Goal: Transaction & Acquisition: Purchase product/service

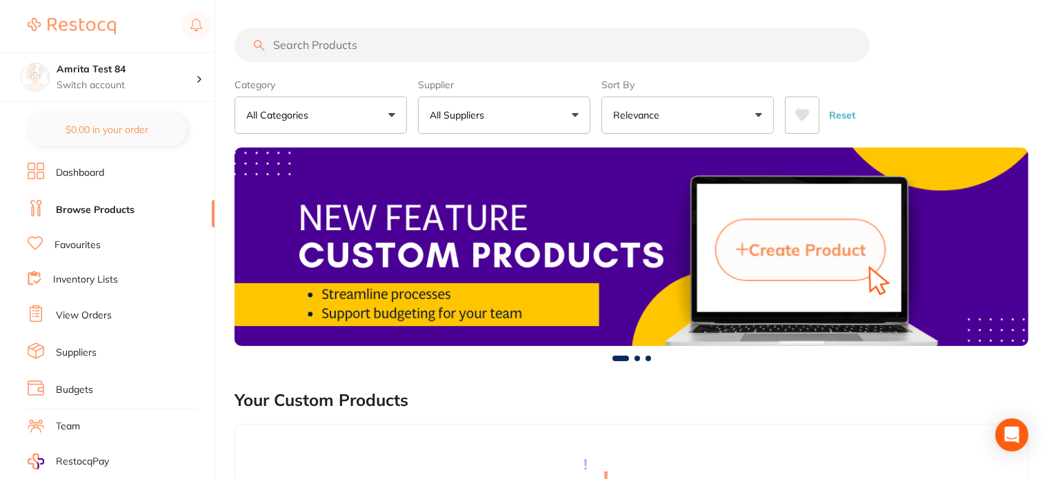
click at [112, 275] on link "Inventory Lists" at bounding box center [85, 280] width 65 height 14
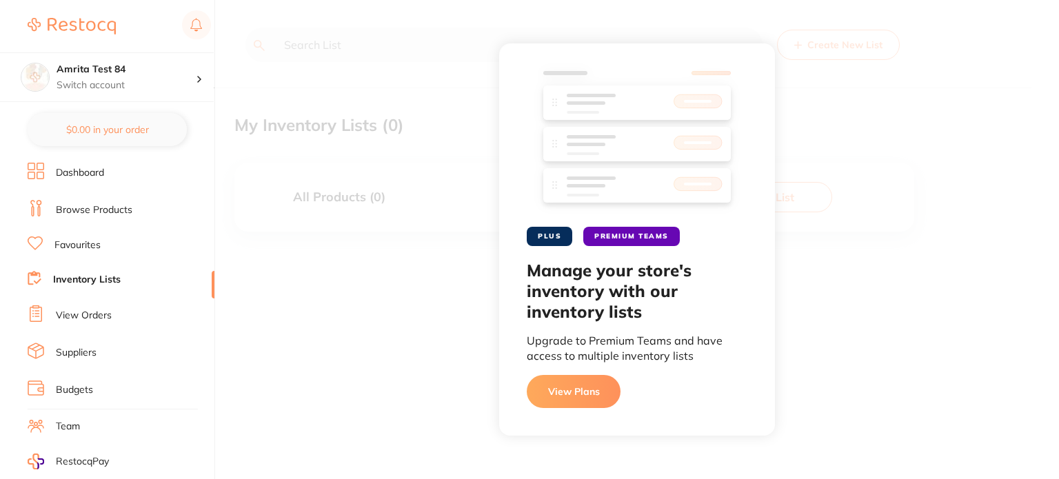
click at [81, 314] on link "View Orders" at bounding box center [84, 316] width 56 height 14
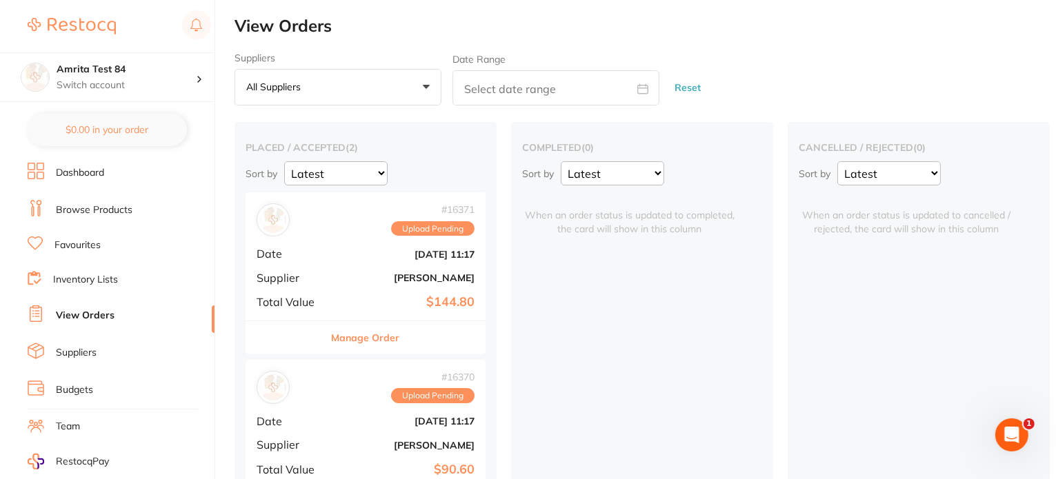
click at [339, 268] on div "# 16371 Upload Pending Date Sept 19 2025, 11:17 Supplier Henry Schein Halas Tot…" at bounding box center [366, 256] width 240 height 128
click at [157, 136] on button "$235.40 in your order" at bounding box center [107, 129] width 159 height 33
checkbox input "true"
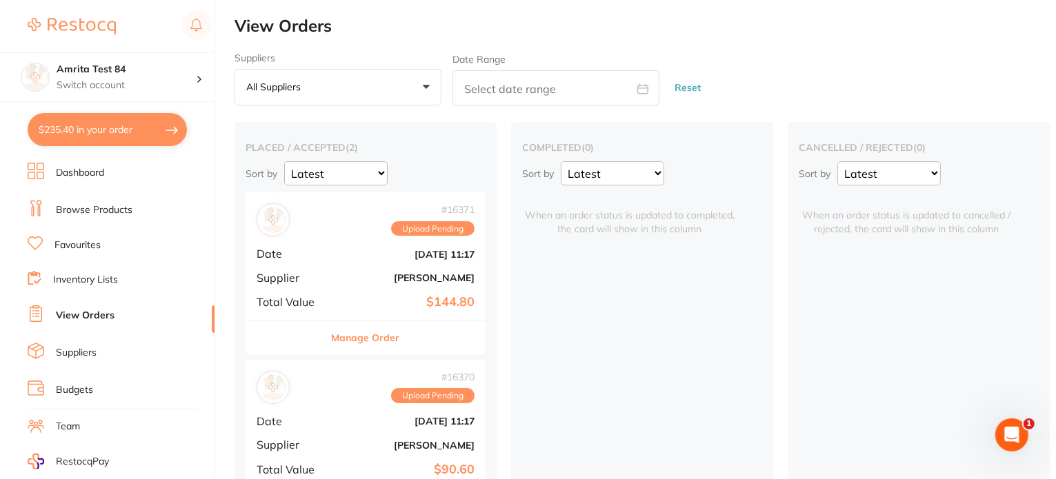
checkbox input "true"
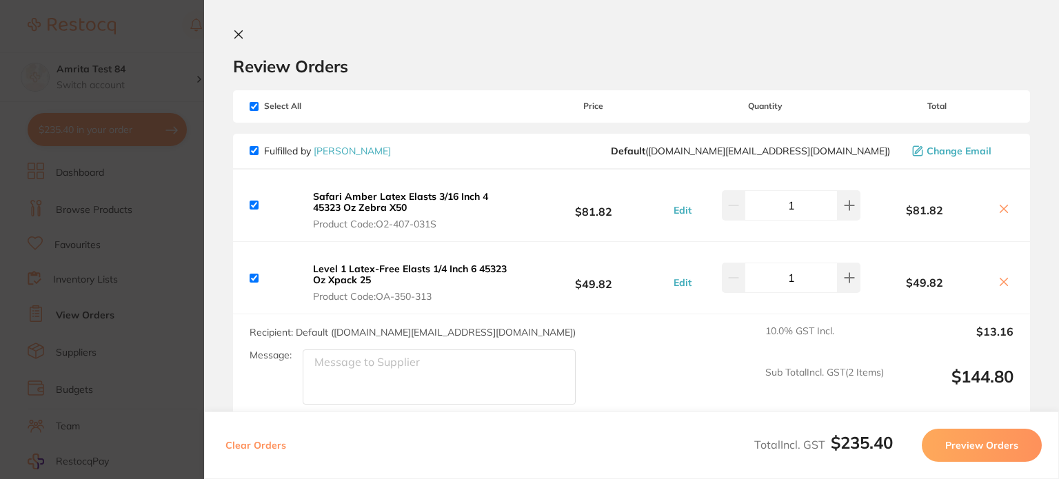
click at [243, 446] on button "Clear Orders" at bounding box center [255, 445] width 69 height 33
click at [248, 438] on button "Clear Orders" at bounding box center [255, 445] width 69 height 33
click at [240, 452] on button "Clear Orders" at bounding box center [255, 445] width 69 height 33
click at [237, 445] on button "Clear Orders" at bounding box center [255, 445] width 69 height 33
click at [271, 438] on button "Clear Orders" at bounding box center [255, 445] width 69 height 33
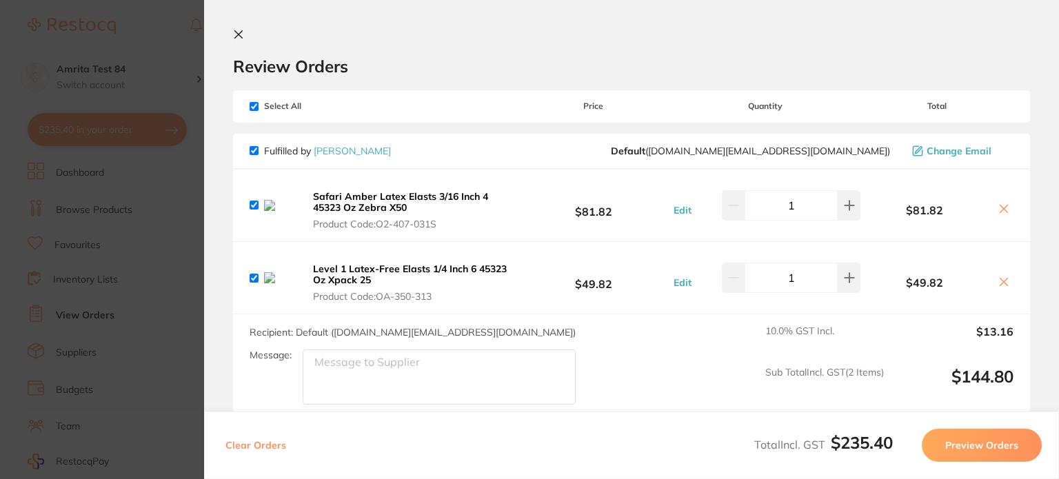
checkbox input "true"
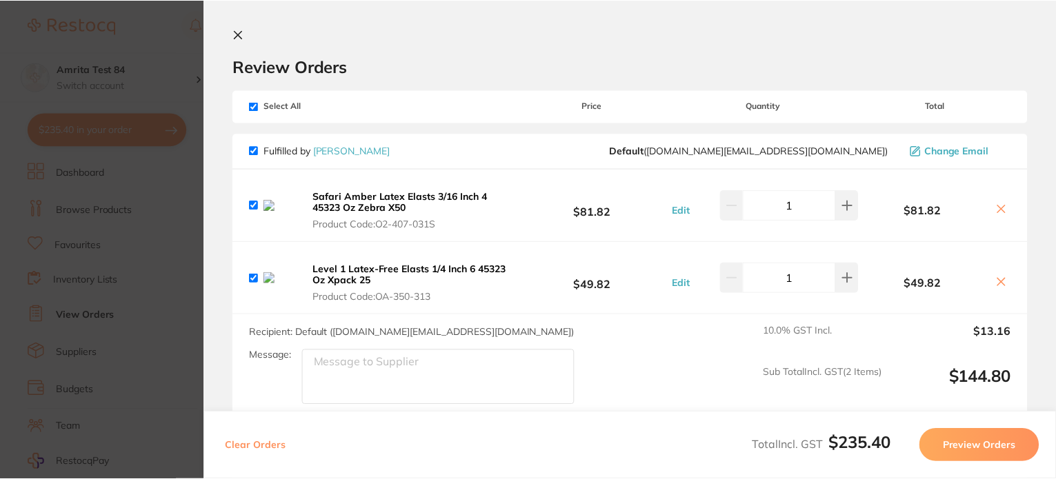
scroll to position [65, 0]
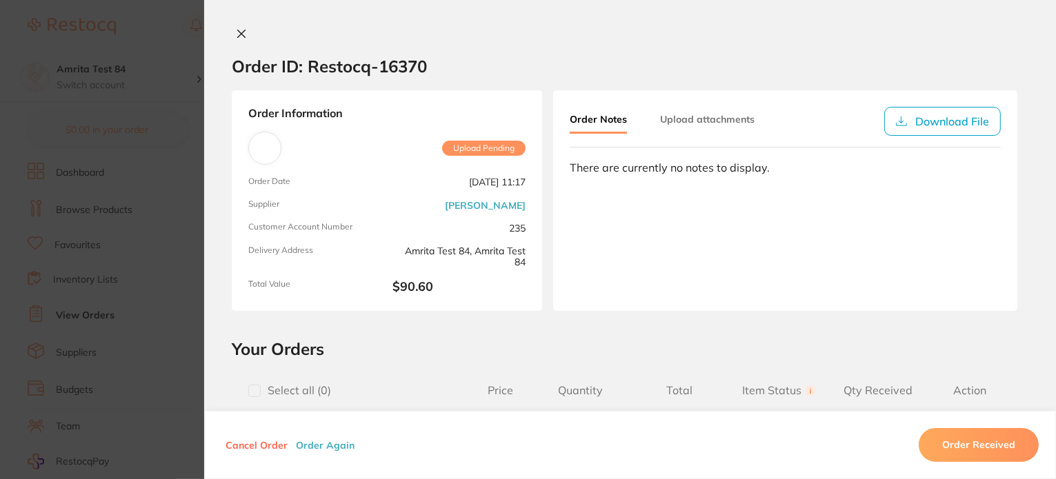
click at [100, 329] on section "Order ID: Restocq- 16370 Order Information Upload Pending Order Date Sept 19 20…" at bounding box center [528, 239] width 1056 height 479
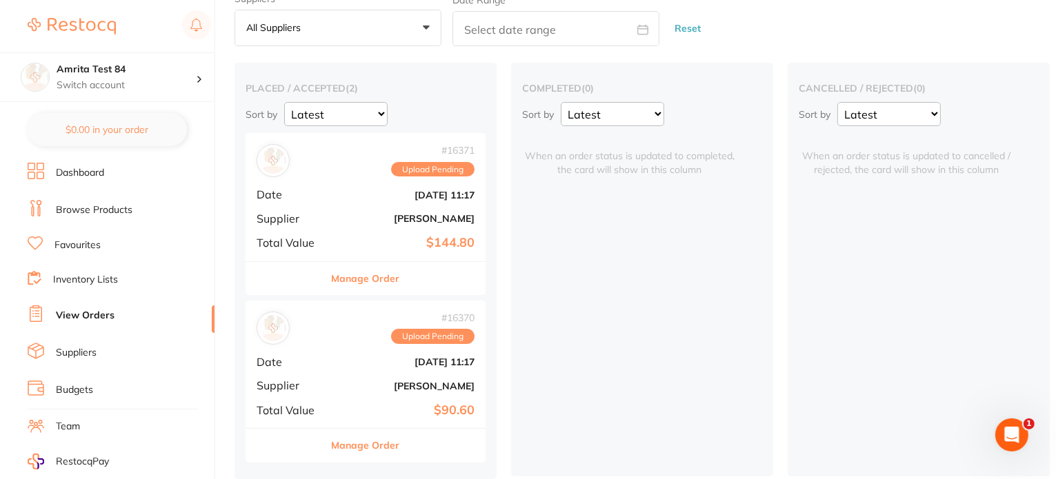
click at [90, 203] on link "Browse Products" at bounding box center [94, 210] width 77 height 14
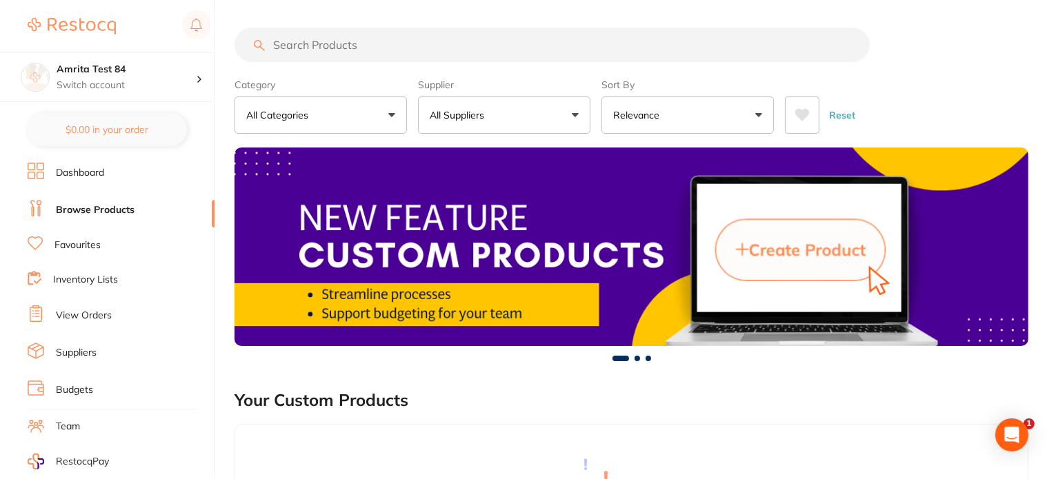
click at [478, 133] on button "All Suppliers" at bounding box center [504, 115] width 172 height 37
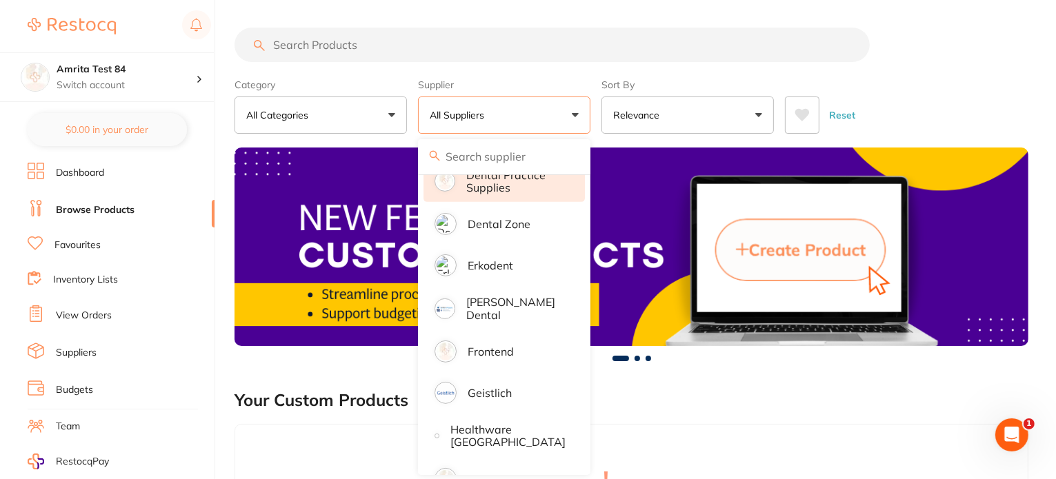
scroll to position [621, 0]
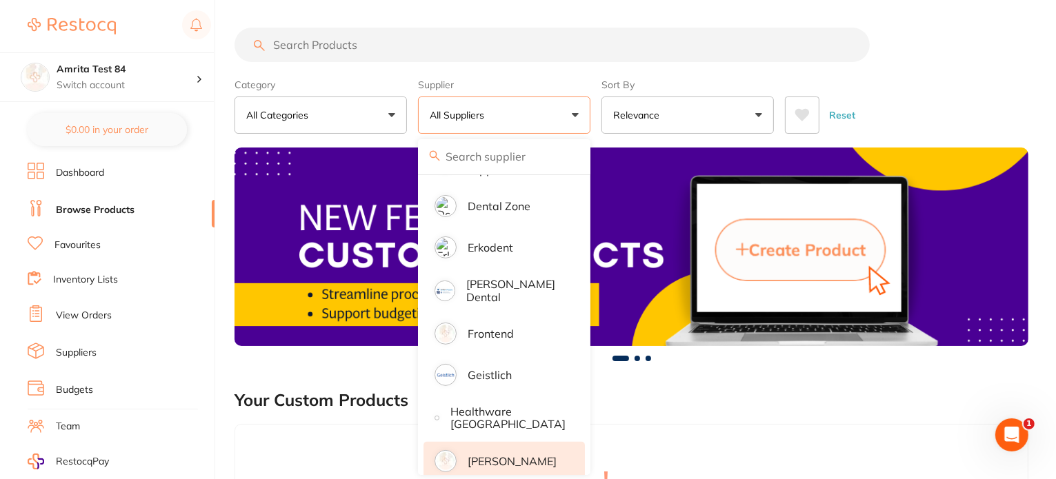
click at [497, 455] on p "[PERSON_NAME]" at bounding box center [512, 461] width 89 height 12
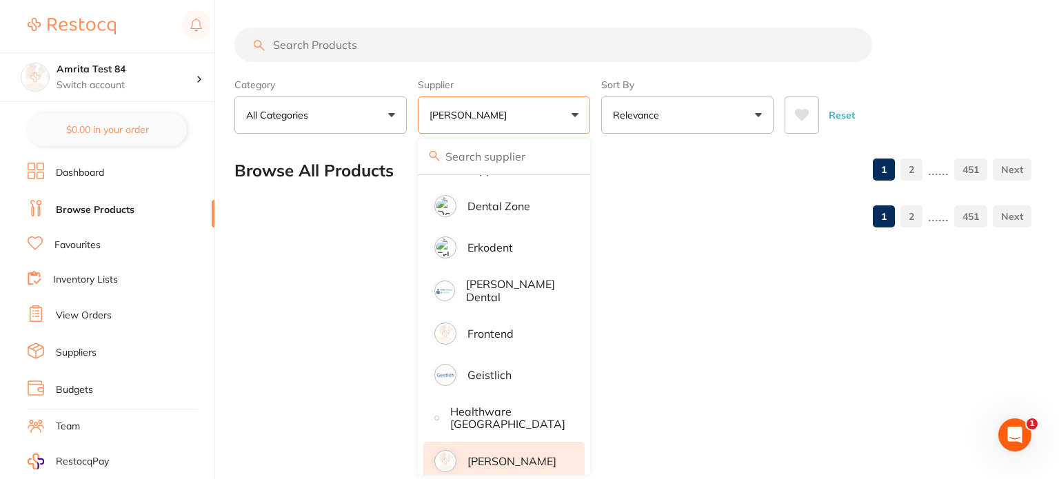
click at [596, 111] on div "Category All Categories All Categories 3D Printing anaesthetic articulating bur…" at bounding box center [632, 103] width 797 height 61
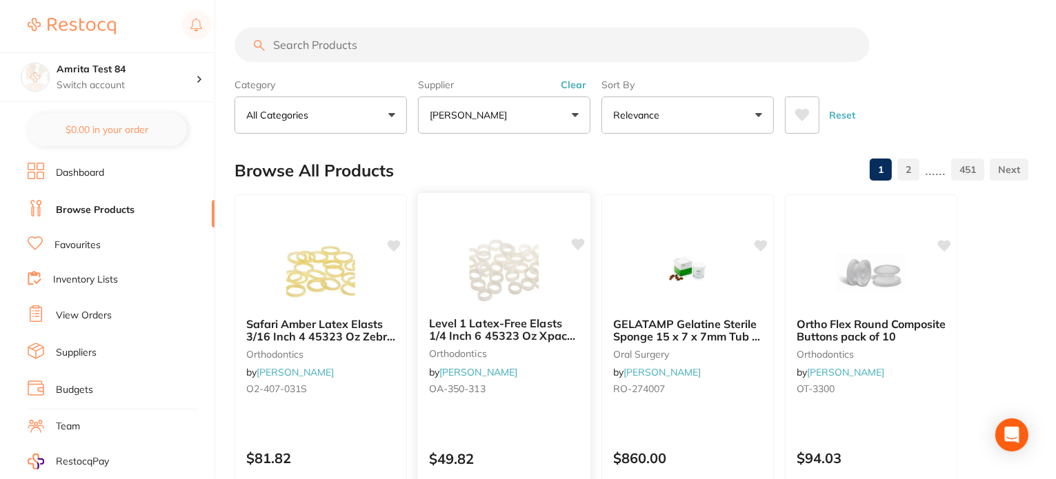
scroll to position [138, 0]
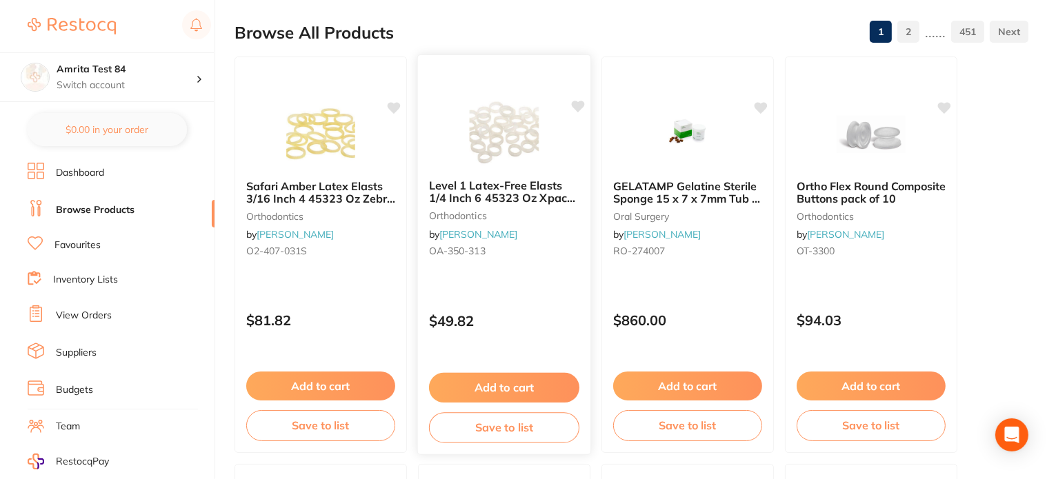
click at [533, 384] on button "Add to cart" at bounding box center [504, 388] width 150 height 30
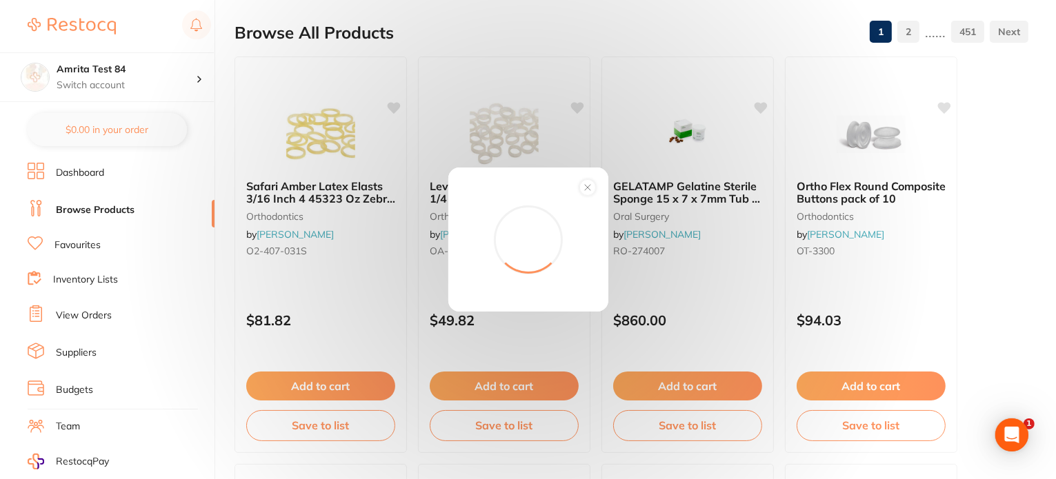
scroll to position [0, 0]
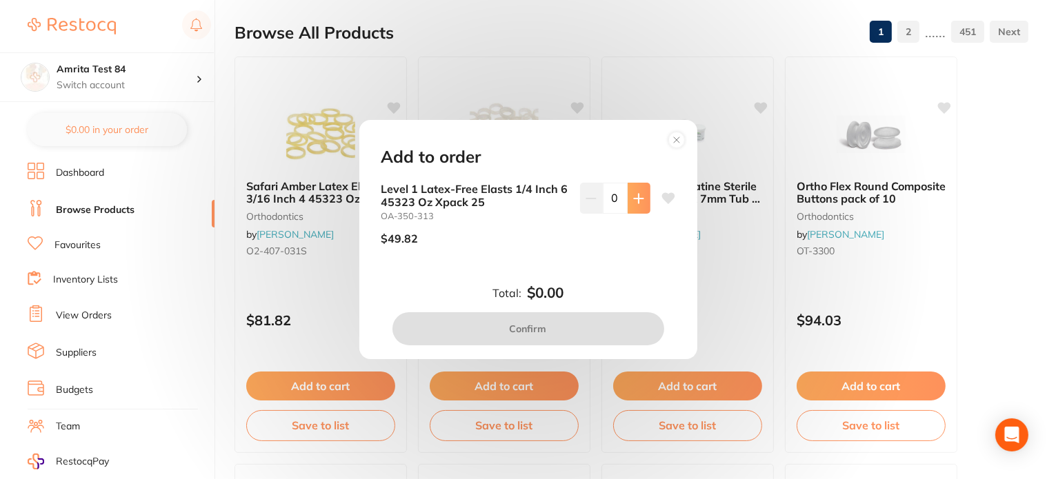
click at [637, 195] on icon at bounding box center [638, 198] width 11 height 11
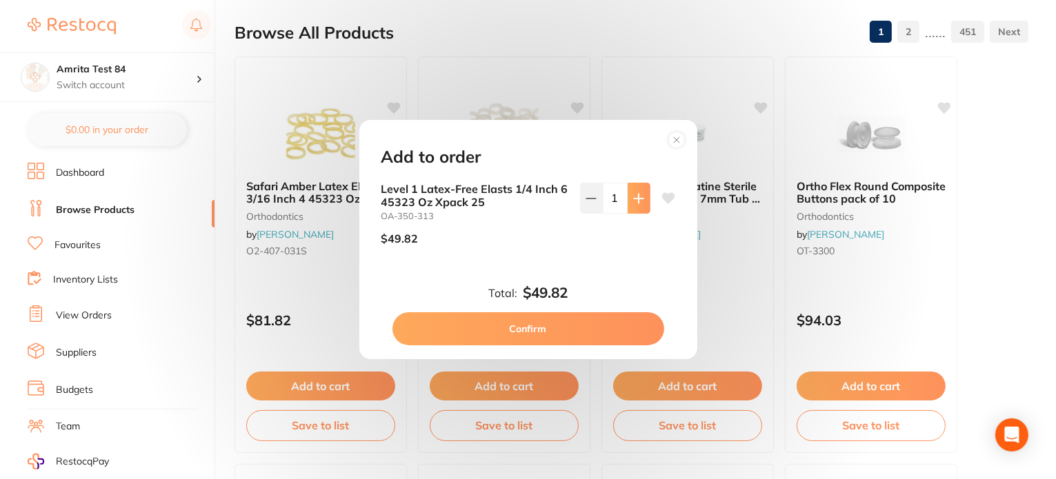
click at [637, 195] on icon at bounding box center [638, 198] width 11 height 11
type input "2"
click at [609, 336] on button "Confirm" at bounding box center [528, 328] width 272 height 33
checkbox input "false"
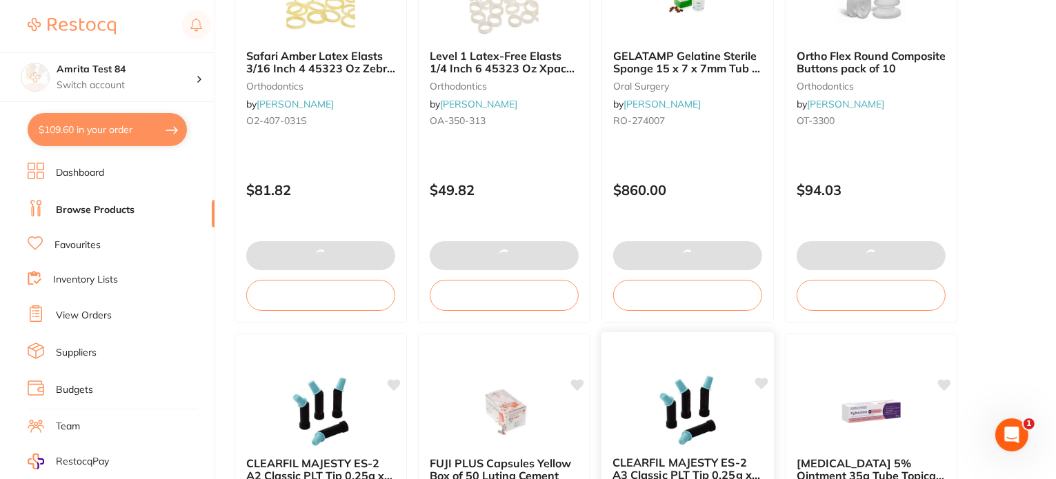
scroll to position [552, 0]
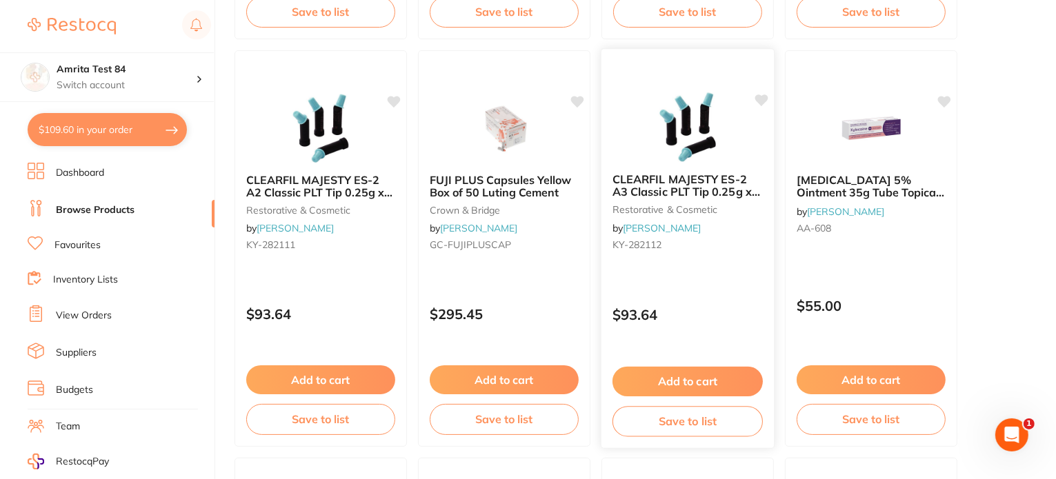
click at [731, 377] on button "Add to cart" at bounding box center [687, 382] width 150 height 30
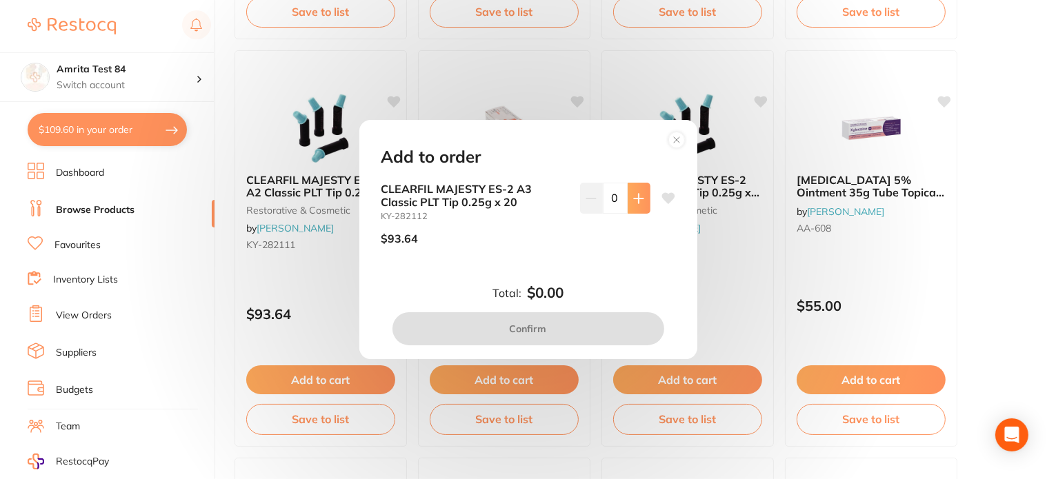
click at [628, 210] on button at bounding box center [639, 198] width 23 height 30
type input "1"
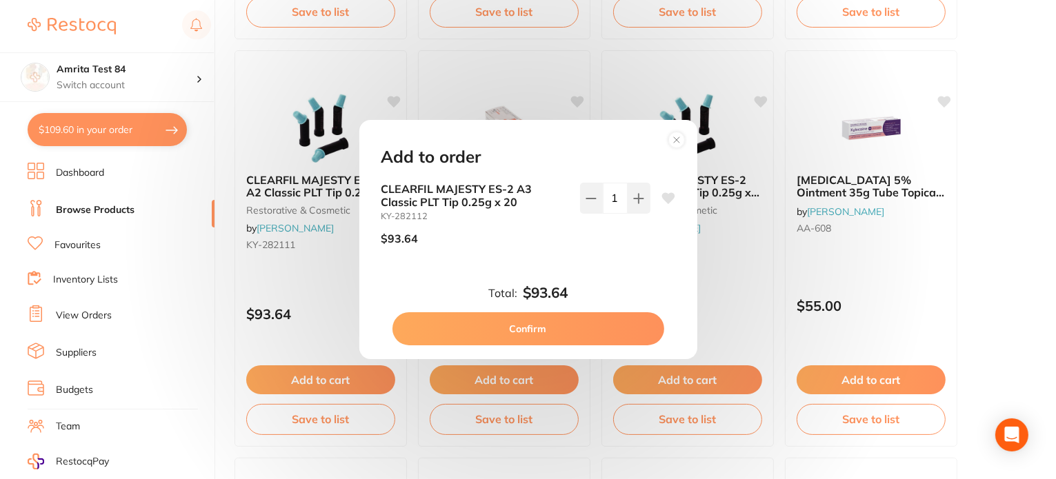
click at [605, 317] on button "Confirm" at bounding box center [528, 328] width 272 height 33
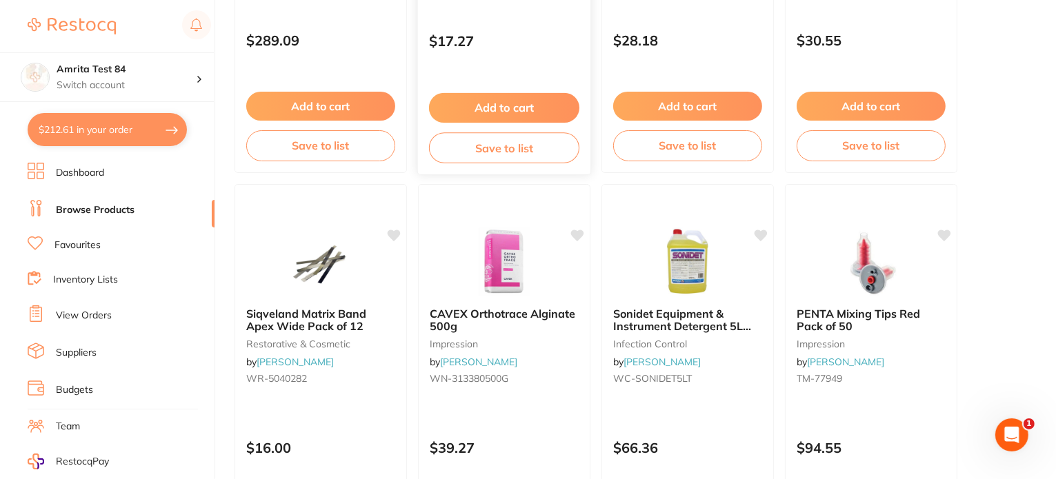
scroll to position [1310, 0]
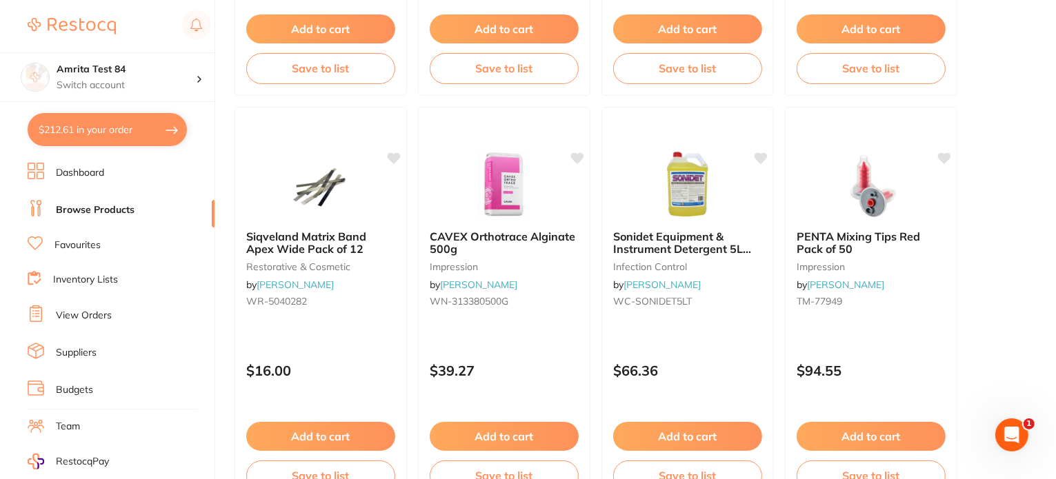
drag, startPoint x: 367, startPoint y: 439, endPoint x: 371, endPoint y: 427, distance: 12.4
click at [367, 439] on button "Add to cart" at bounding box center [320, 436] width 149 height 29
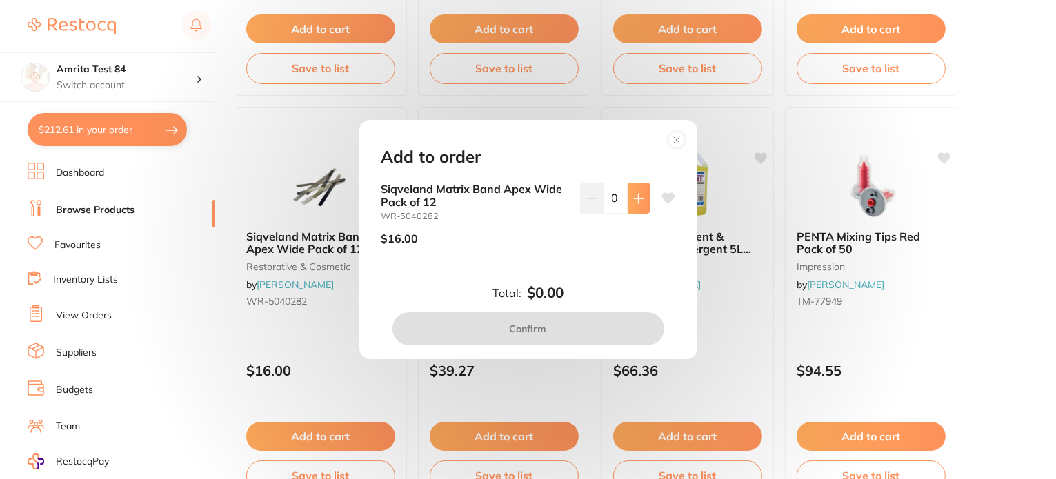
click at [631, 203] on button at bounding box center [639, 198] width 23 height 30
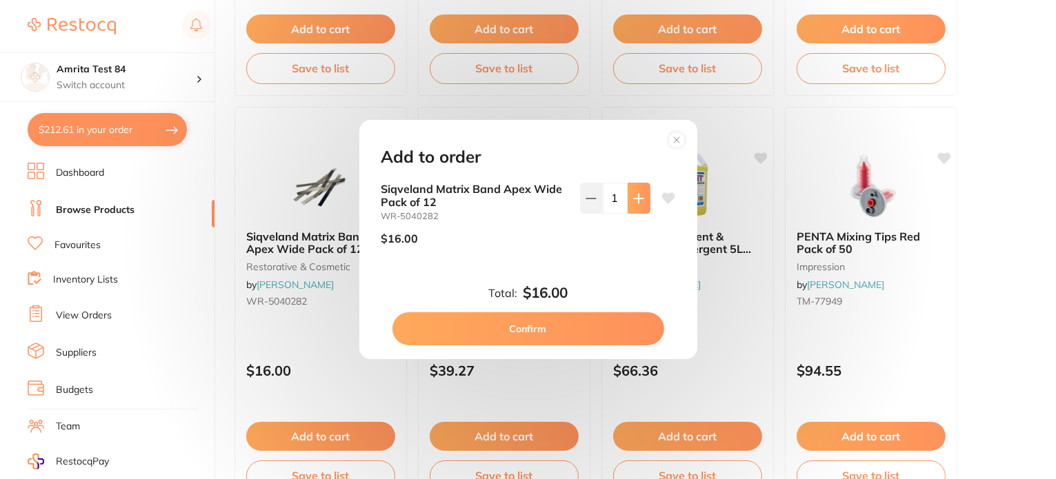
click at [631, 203] on button at bounding box center [639, 198] width 23 height 30
type input "3"
click at [579, 345] on button "Confirm" at bounding box center [528, 328] width 272 height 33
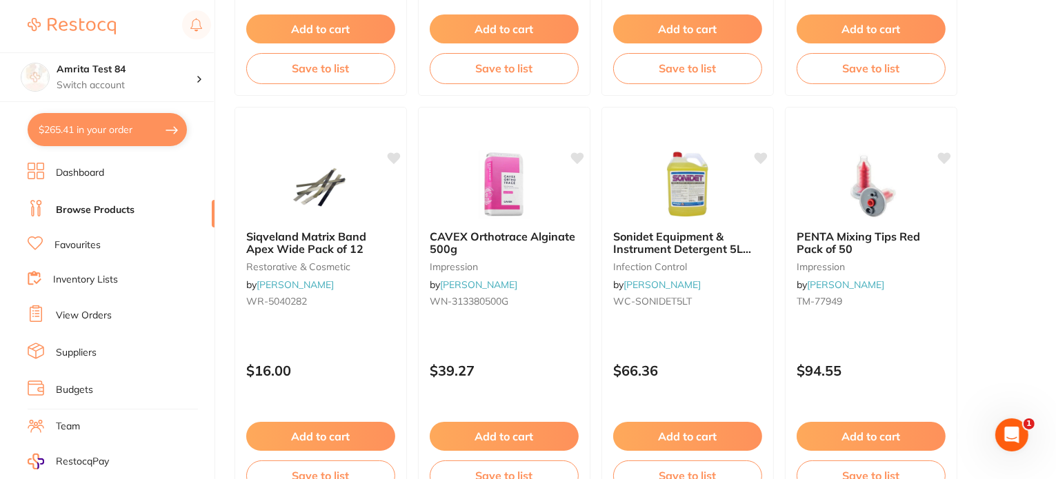
click at [127, 131] on button "$265.41 in your order" at bounding box center [107, 129] width 159 height 33
checkbox input "true"
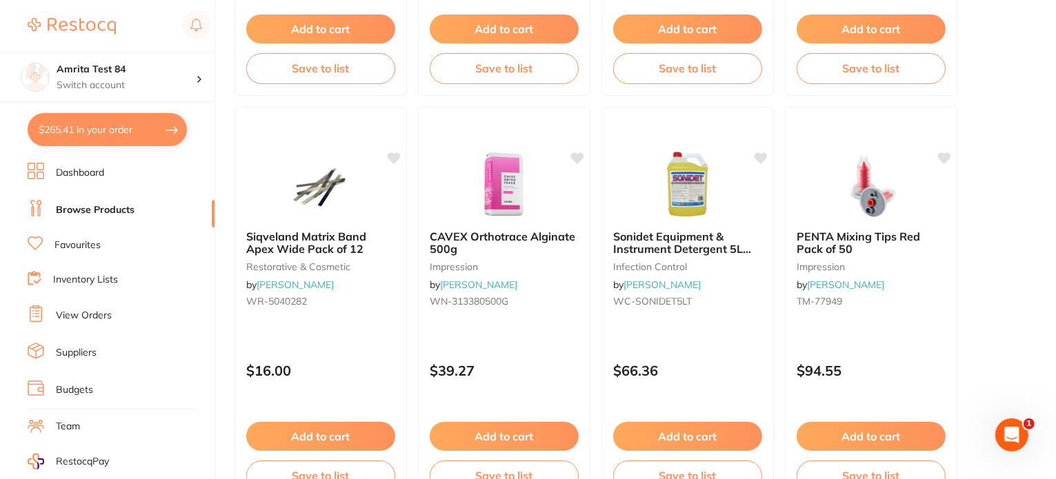
checkbox input "true"
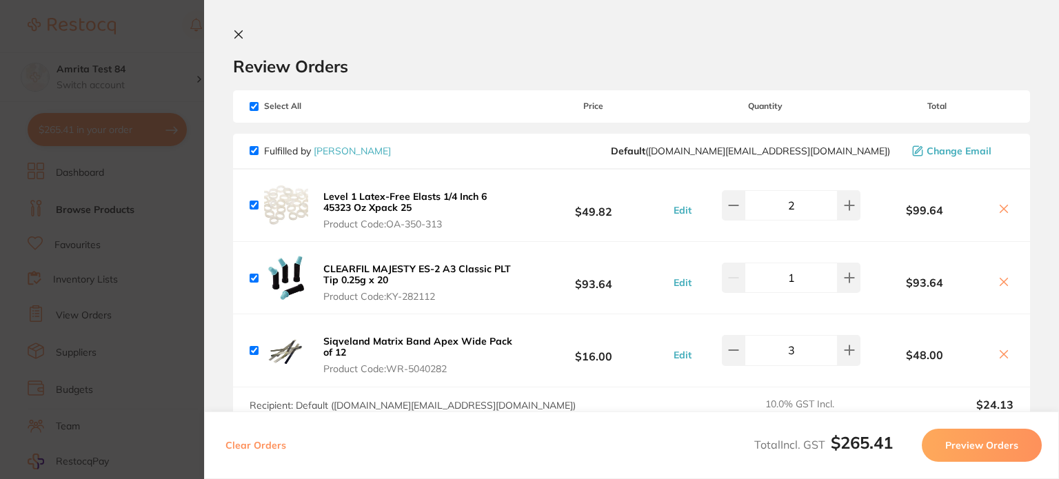
click at [980, 452] on button "Preview Orders" at bounding box center [982, 445] width 120 height 33
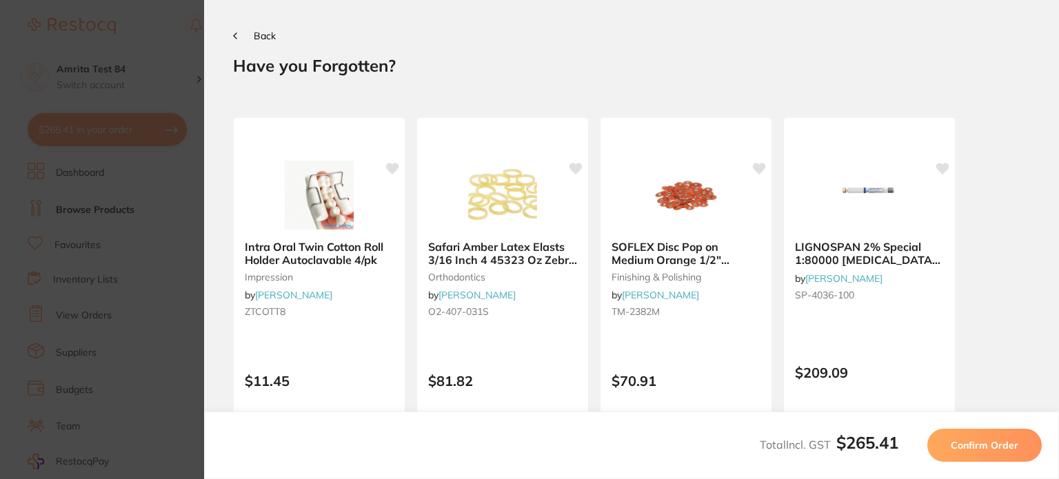
click at [980, 452] on button "Confirm Order" at bounding box center [985, 445] width 114 height 33
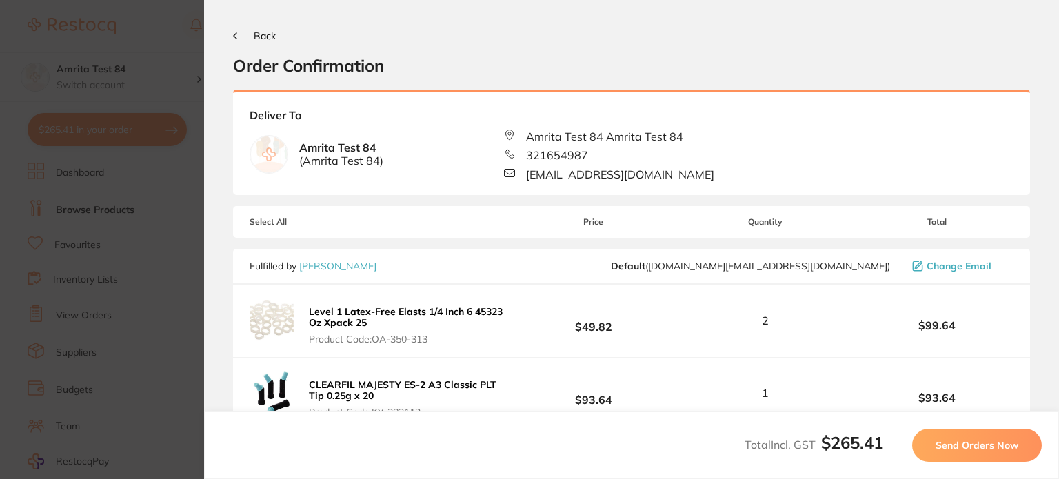
click at [980, 452] on button "Send Orders Now" at bounding box center [977, 445] width 130 height 33
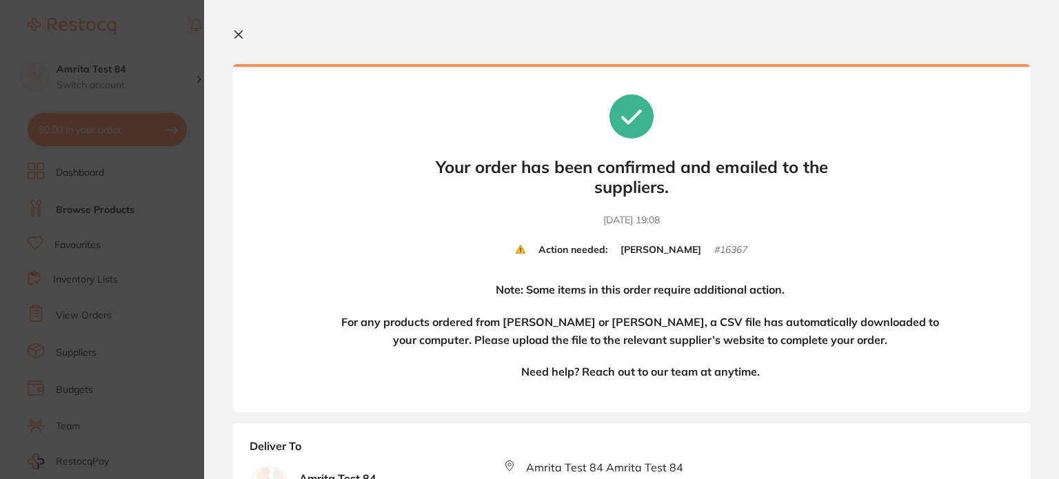
click at [105, 214] on section "Update RRP Set your pre negotiated price for this item. Item Agreed RRP (excl. …" at bounding box center [529, 239] width 1059 height 479
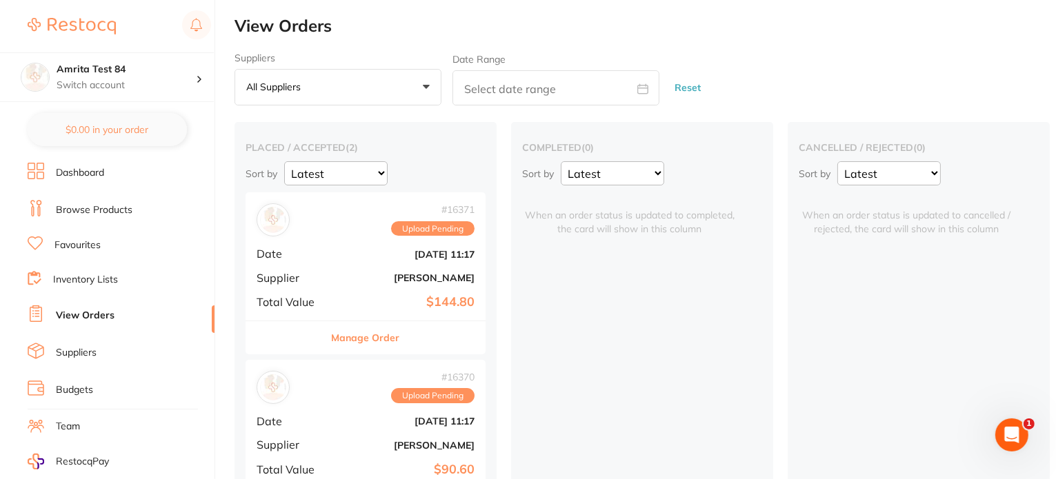
click at [325, 260] on span "Date" at bounding box center [291, 254] width 69 height 12
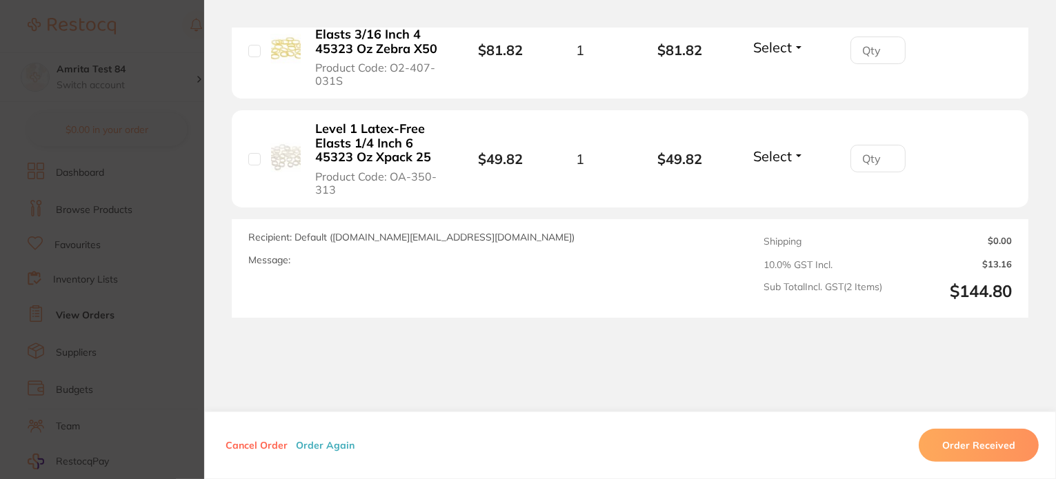
click at [332, 446] on button "Order Again" at bounding box center [325, 445] width 67 height 12
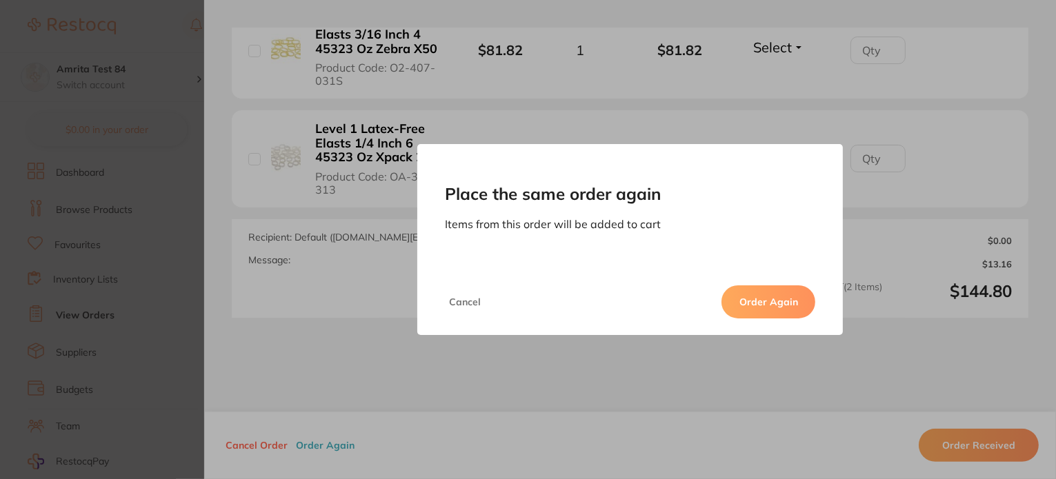
click at [766, 304] on button "Order Again" at bounding box center [768, 302] width 94 height 33
checkbox input "false"
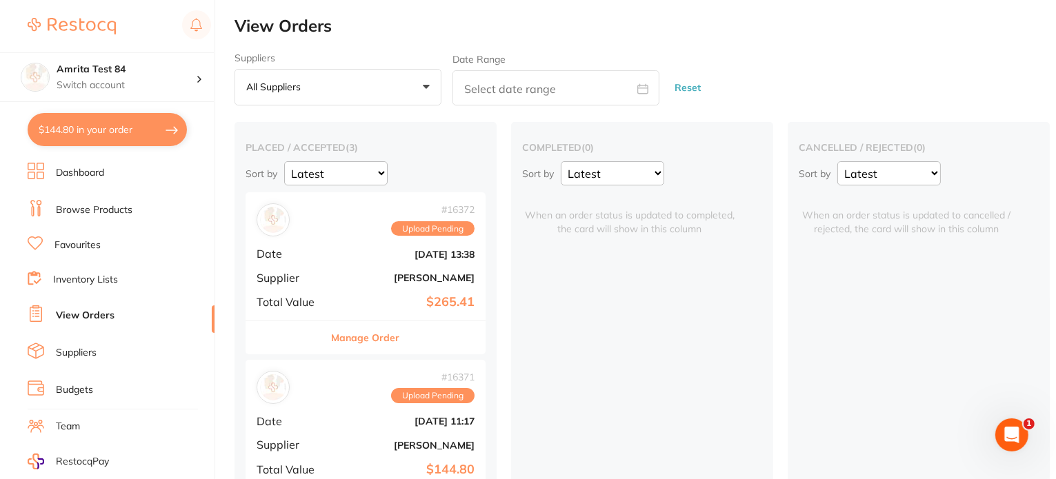
click at [367, 300] on b "$265.41" at bounding box center [406, 302] width 138 height 14
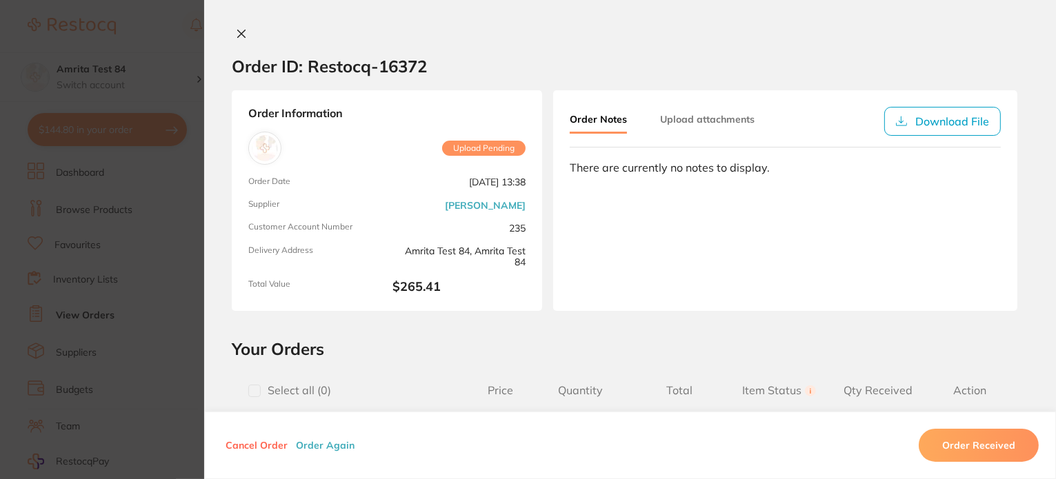
click at [142, 214] on section "Order ID: Restocq- 16372 Order Information Upload Pending Order Date Sept 19 20…" at bounding box center [528, 239] width 1056 height 479
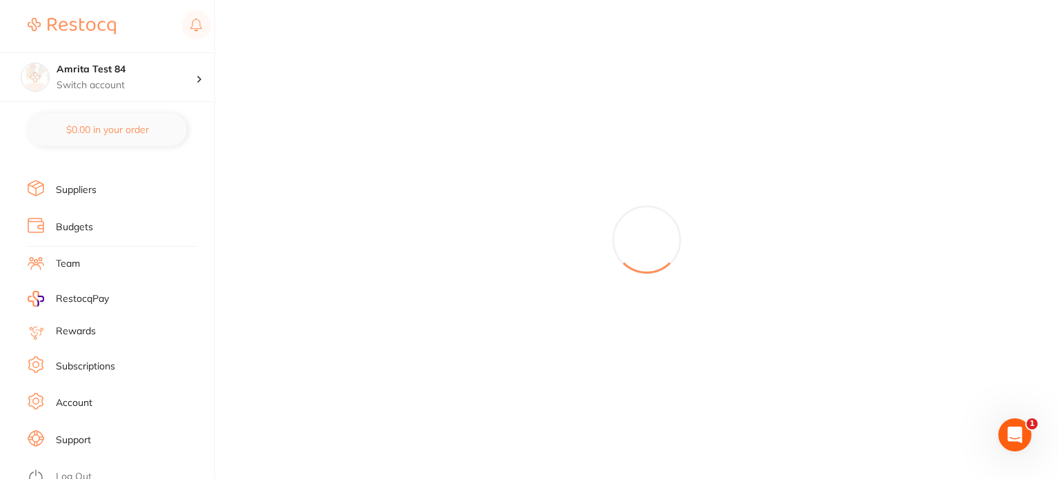
click at [85, 470] on link "Log Out" at bounding box center [74, 477] width 36 height 14
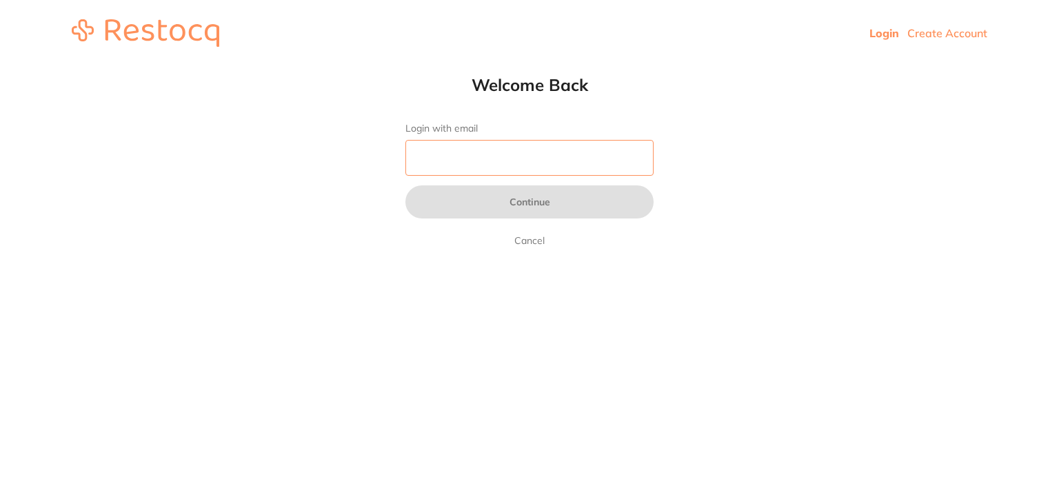
click at [488, 168] on input "Login with email" at bounding box center [530, 158] width 248 height 36
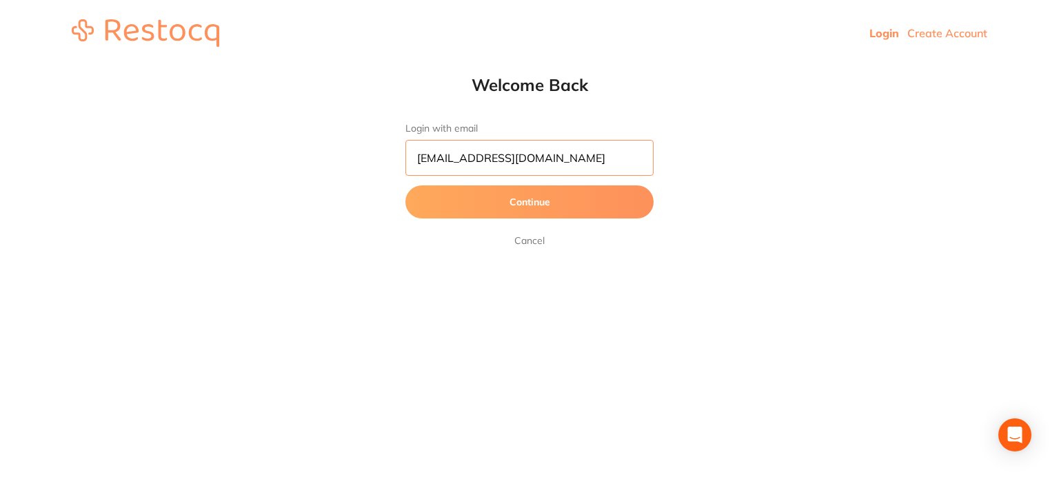
click at [451, 156] on input "amrita@terrificminds.com" at bounding box center [530, 158] width 248 height 36
type input "amrita+60@terrificminds.com"
click at [406, 186] on button "Continue" at bounding box center [530, 202] width 248 height 33
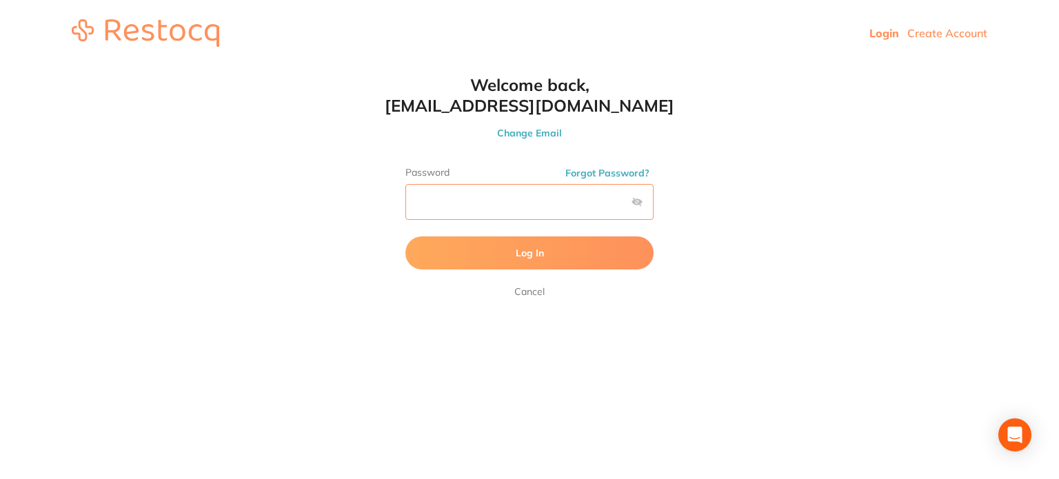
click at [406, 237] on button "Log In" at bounding box center [530, 253] width 248 height 33
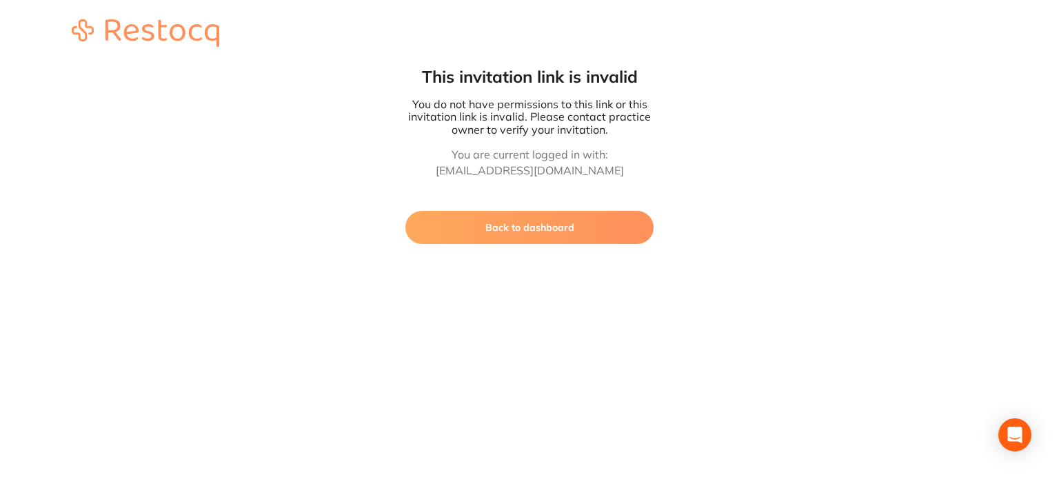
click at [545, 220] on button "Back to dashboard" at bounding box center [530, 227] width 248 height 33
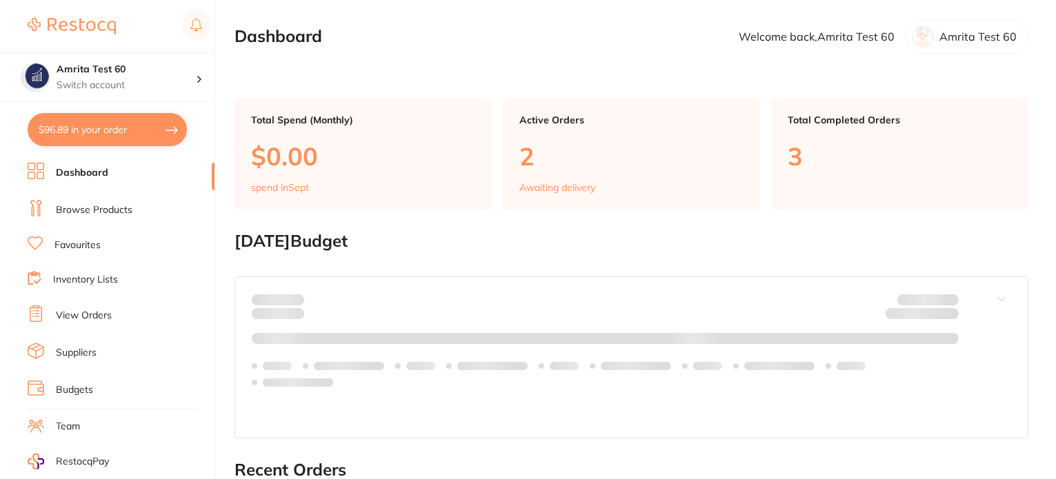
click at [77, 214] on link "Browse Products" at bounding box center [94, 210] width 77 height 14
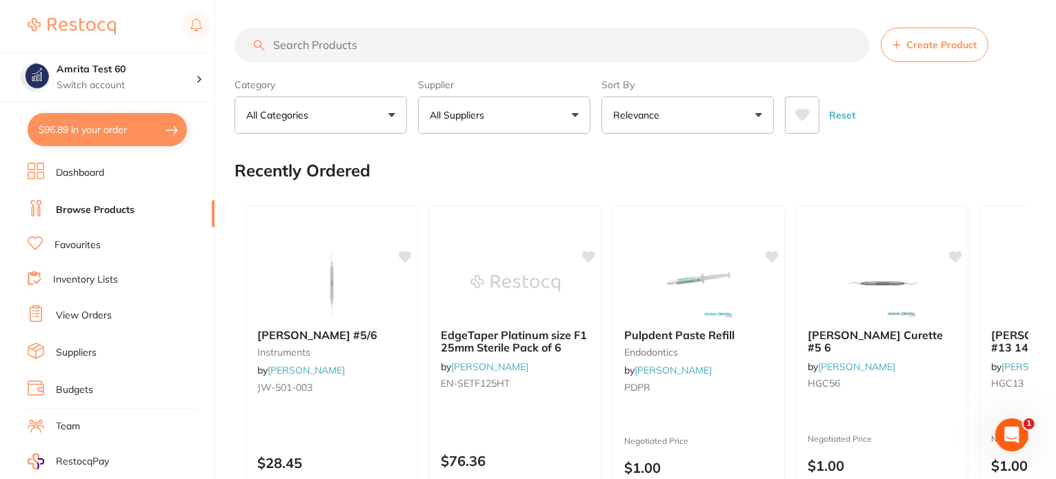
click at [157, 129] on button "$96.89 in your order" at bounding box center [107, 129] width 159 height 33
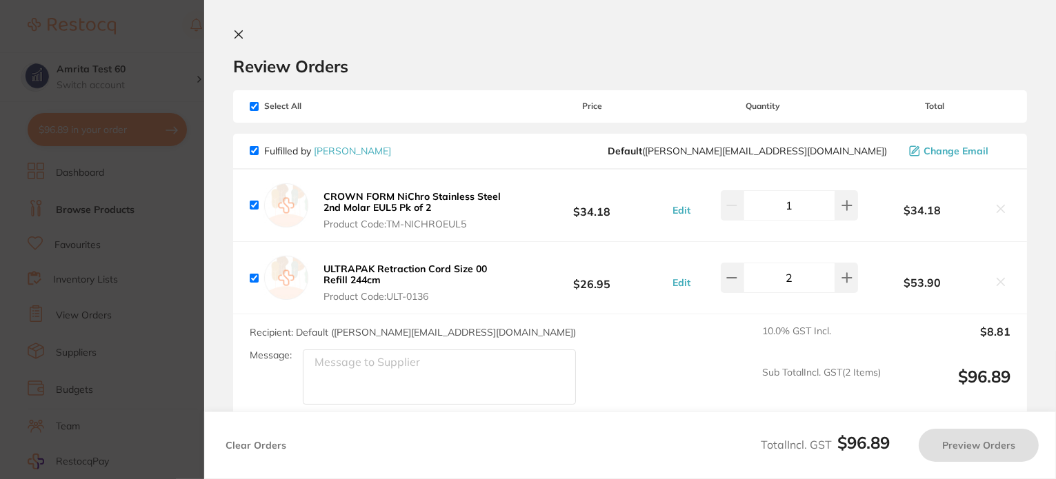
checkbox input "true"
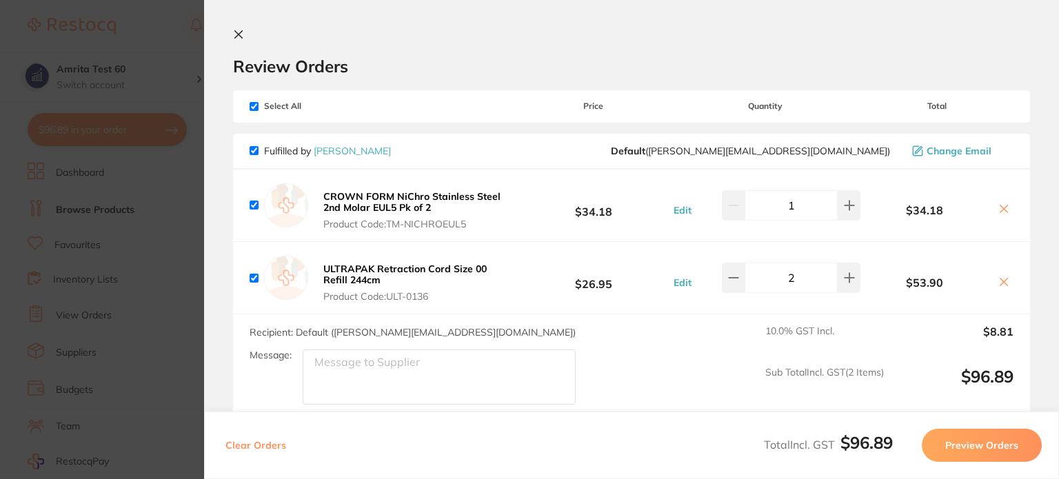
click at [243, 447] on button "Clear Orders" at bounding box center [255, 445] width 69 height 33
click at [280, 446] on button "Clear Orders" at bounding box center [255, 445] width 69 height 33
click at [256, 443] on button "Clear Orders" at bounding box center [255, 445] width 69 height 33
click at [146, 368] on section "Update RRP Set your pre negotiated price for this item. Item Agreed RRP (excl. …" at bounding box center [529, 239] width 1059 height 479
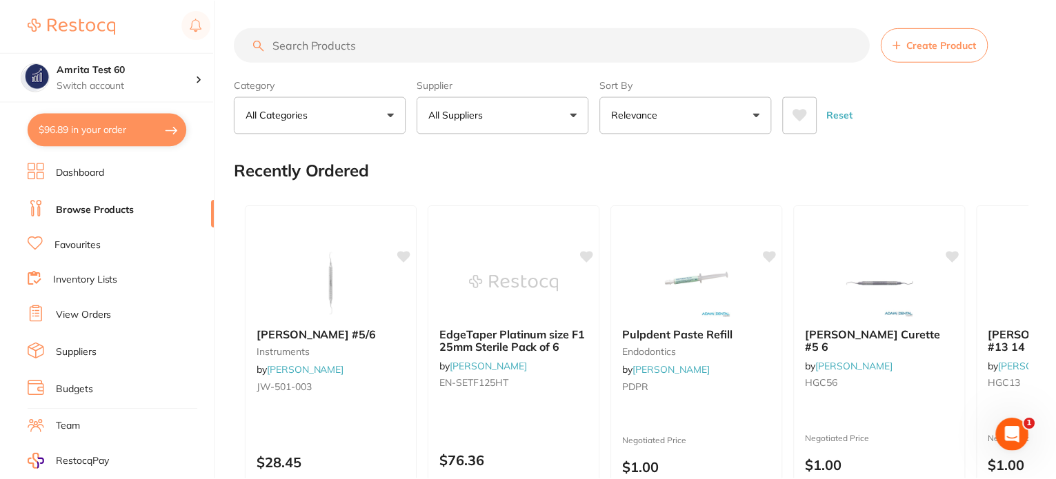
scroll to position [1, 0]
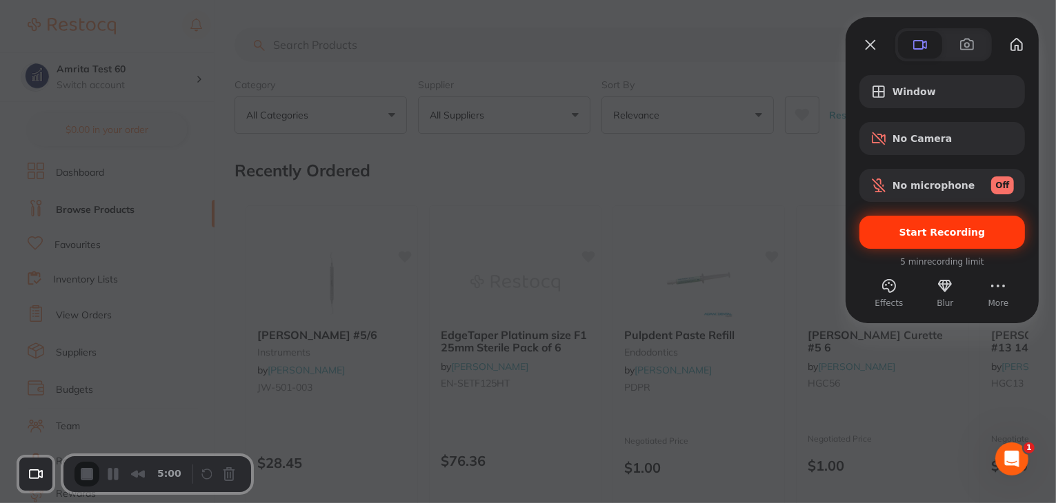
click at [914, 236] on span "Start Recording" at bounding box center [942, 232] width 86 height 11
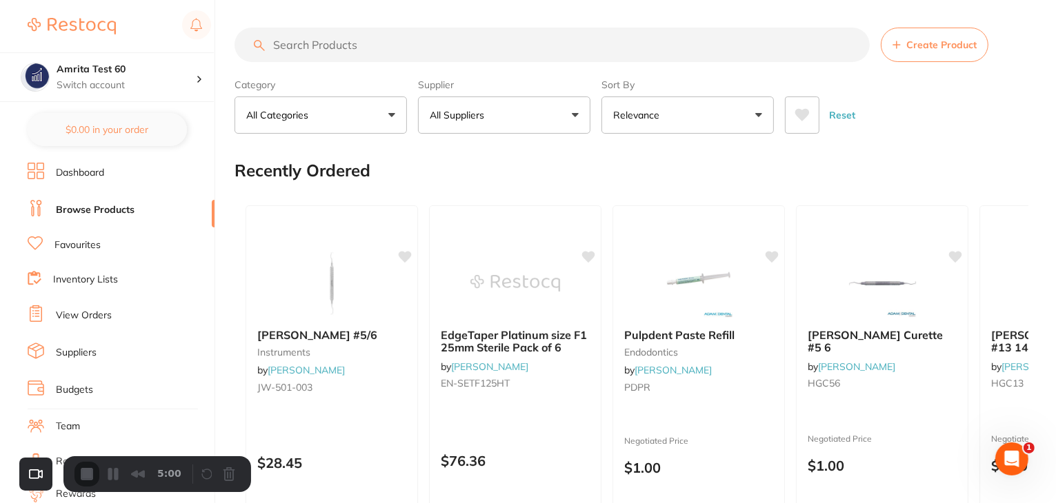
click at [89, 310] on link "View Orders" at bounding box center [84, 316] width 56 height 14
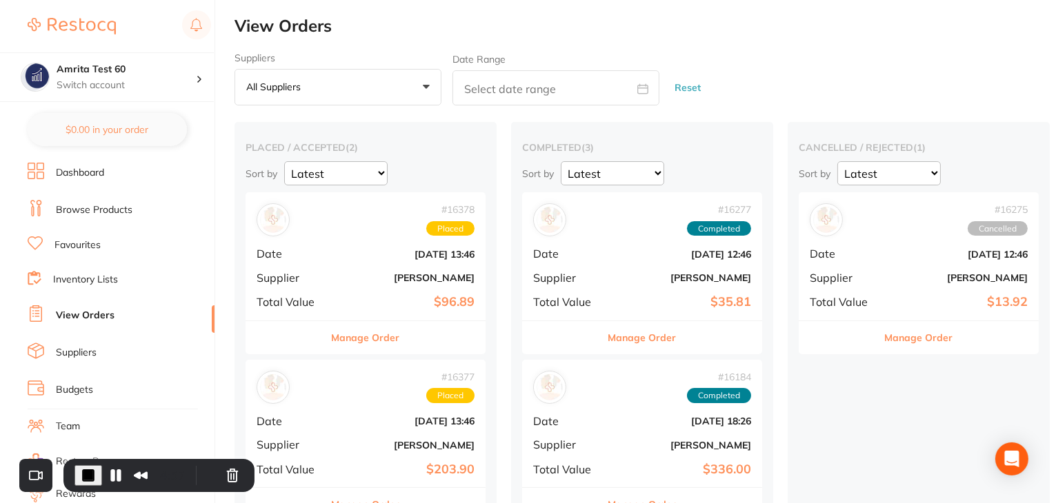
click at [355, 272] on b "[PERSON_NAME]" at bounding box center [406, 277] width 138 height 11
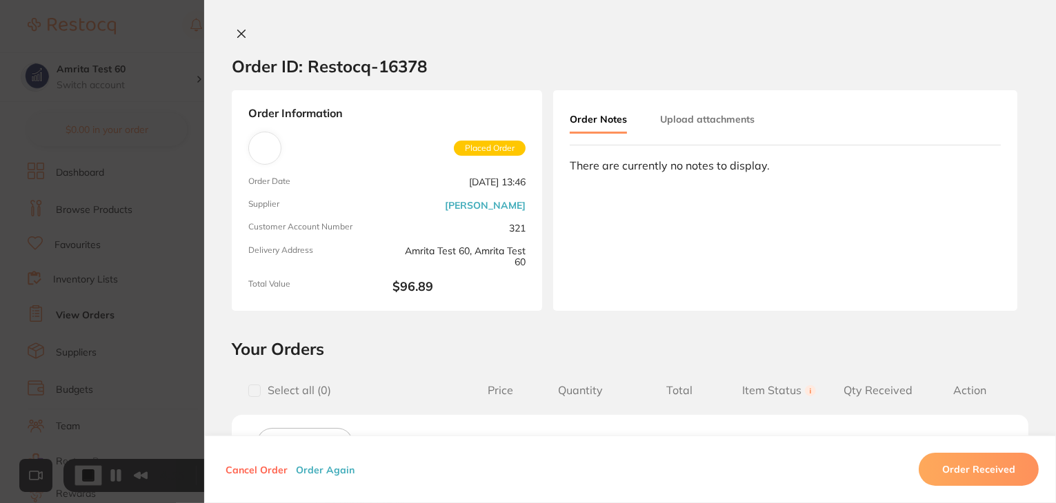
click at [316, 470] on button "Order Again" at bounding box center [325, 469] width 67 height 12
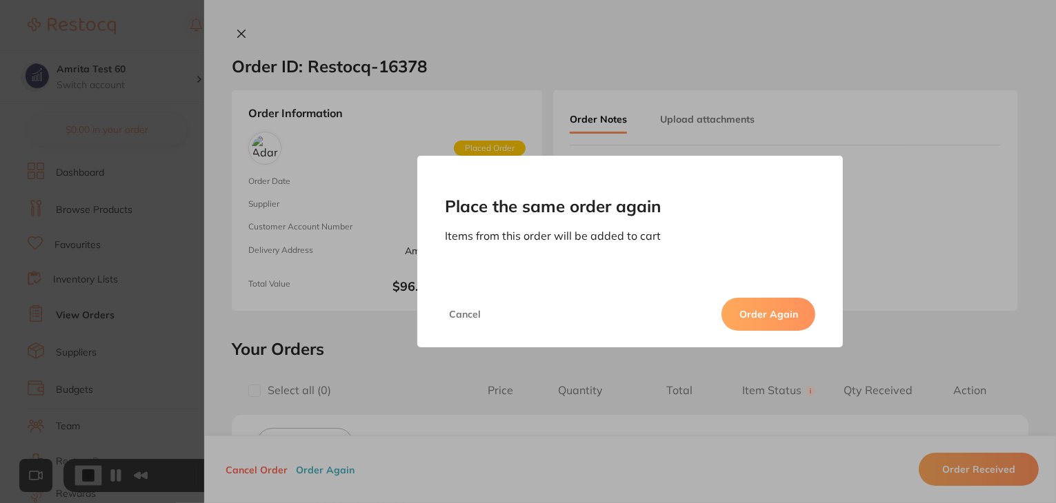
click at [771, 311] on button "Order Again" at bounding box center [768, 314] width 94 height 33
checkbox input "false"
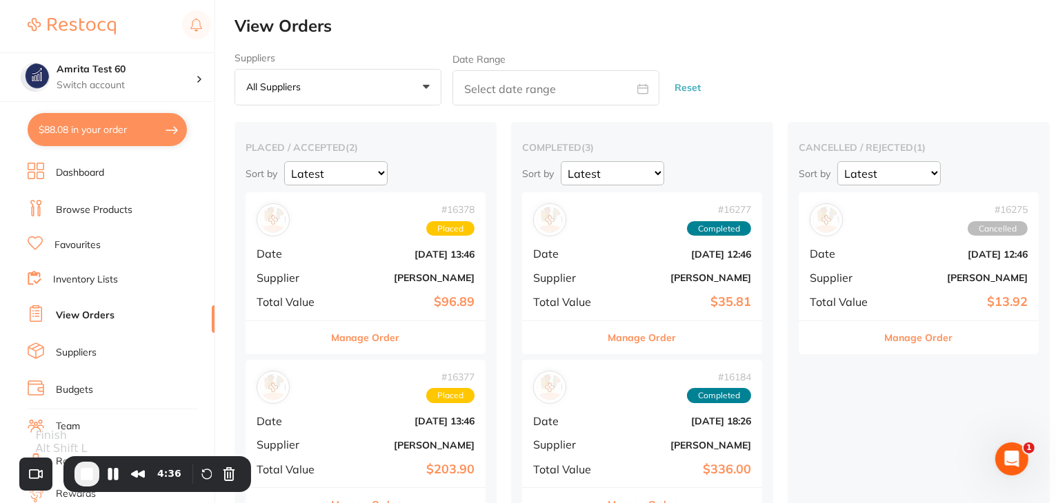
click at [88, 481] on span "End Recording" at bounding box center [87, 474] width 17 height 17
